Goal: Find specific page/section: Find specific page/section

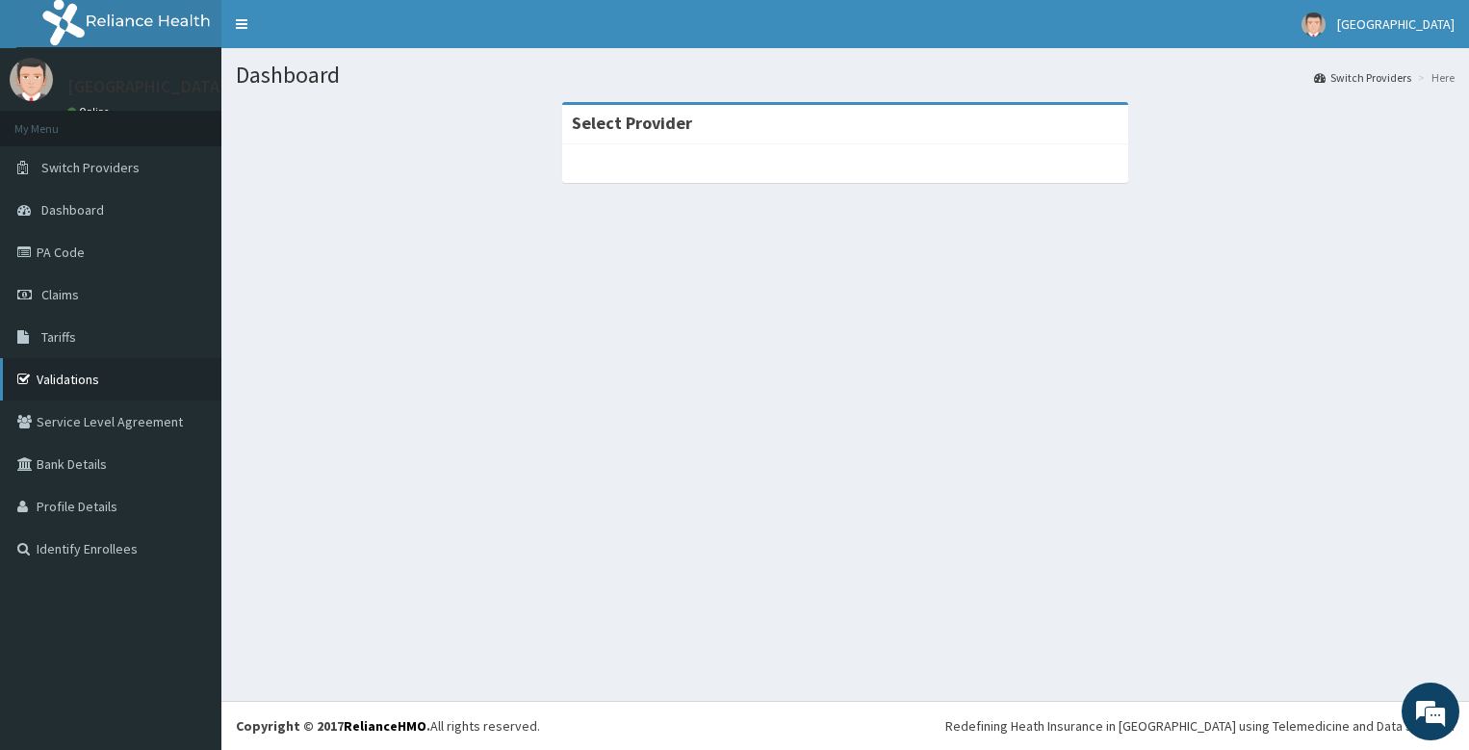
click at [99, 390] on link "Validations" at bounding box center [110, 379] width 221 height 42
click at [55, 393] on link "Validations" at bounding box center [110, 379] width 221 height 42
click at [80, 392] on link "Validations" at bounding box center [110, 379] width 221 height 42
